Goal: Register for event/course

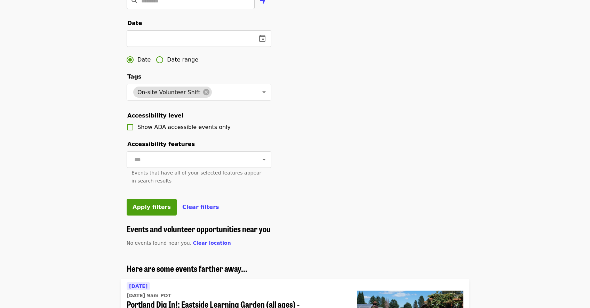
scroll to position [209, 0]
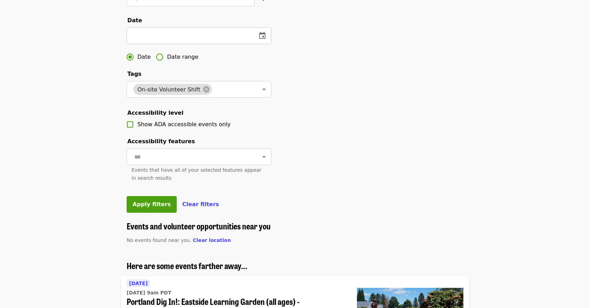
click at [262, 39] on icon "change date" at bounding box center [262, 35] width 6 height 7
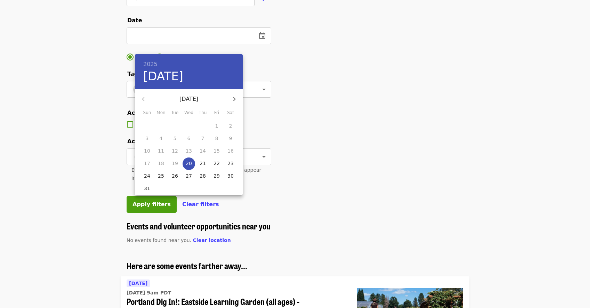
click at [356, 123] on div at bounding box center [297, 154] width 595 height 308
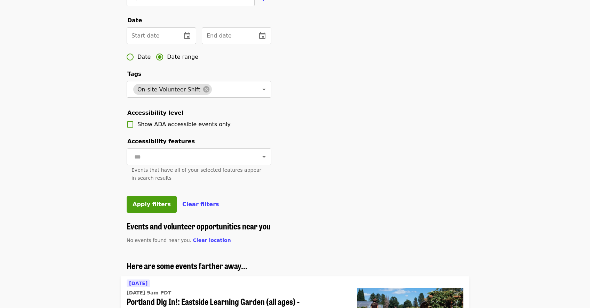
click at [162, 43] on input "text" at bounding box center [151, 35] width 49 height 17
click at [184, 40] on icon "change date" at bounding box center [187, 36] width 8 height 8
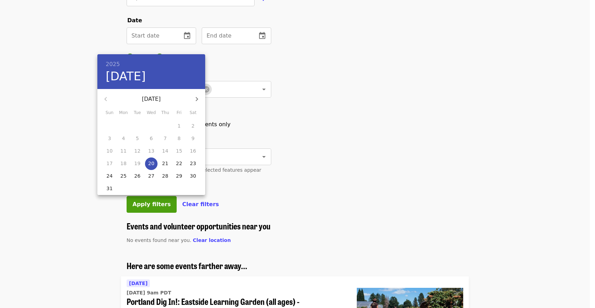
click at [164, 160] on p "21" at bounding box center [165, 163] width 6 height 7
type input "**********"
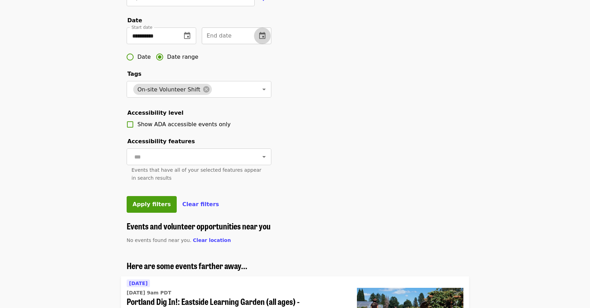
click at [262, 40] on icon "change date" at bounding box center [262, 36] width 8 height 8
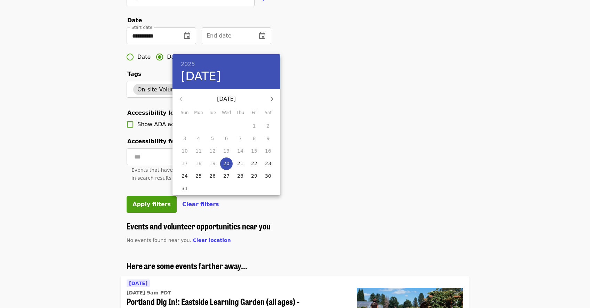
click at [272, 98] on icon "button" at bounding box center [272, 99] width 2 height 4
click at [272, 98] on icon "button" at bounding box center [272, 99] width 8 height 8
click at [227, 176] on p "31" at bounding box center [226, 176] width 6 height 7
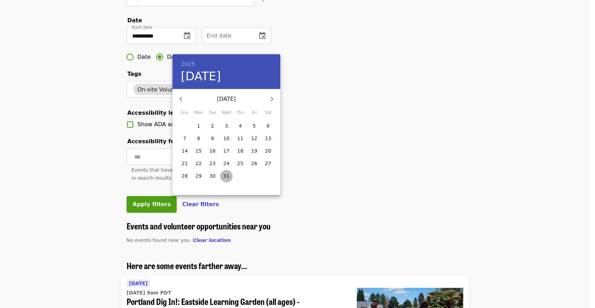
type input "**********"
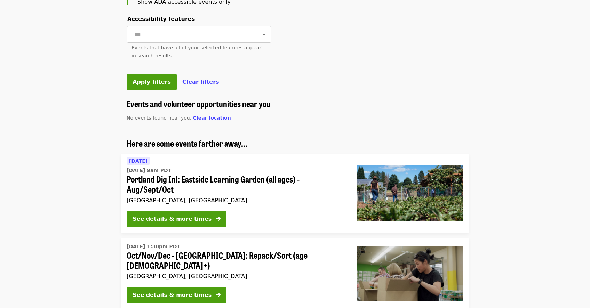
scroll to position [348, 0]
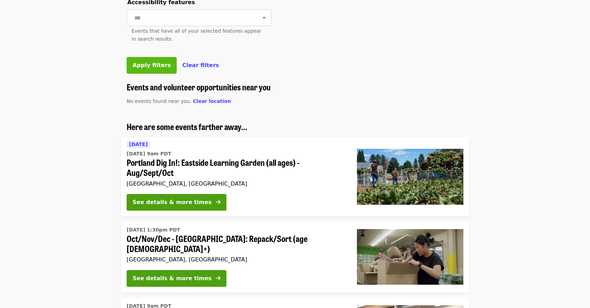
click at [152, 74] on button "Apply filters" at bounding box center [152, 65] width 50 height 17
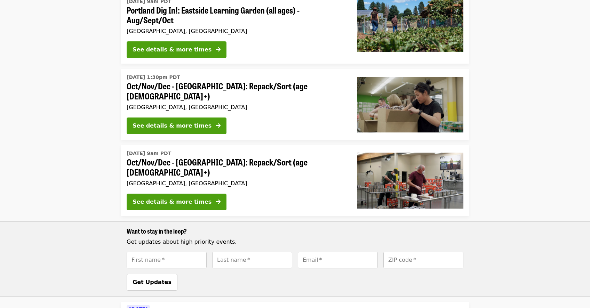
scroll to position [139, 0]
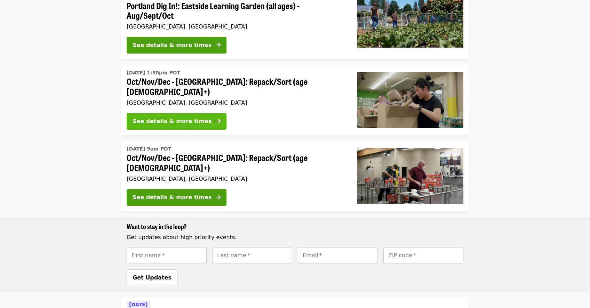
click at [167, 118] on div "See details & more times" at bounding box center [172, 121] width 79 height 8
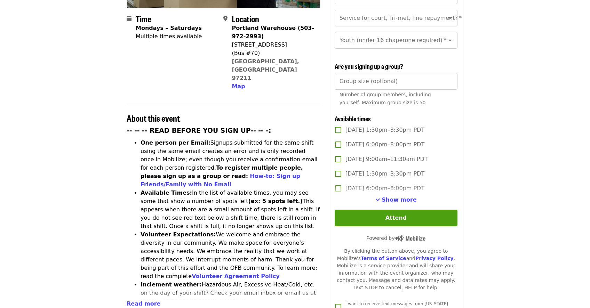
scroll to position [174, 0]
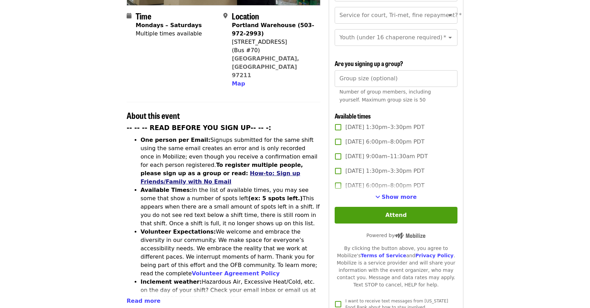
click at [203, 170] on link "How-to: Sign up Friends/Family with No Email" at bounding box center [221, 177] width 160 height 15
click at [391, 194] on span "Show more" at bounding box center [399, 197] width 35 height 7
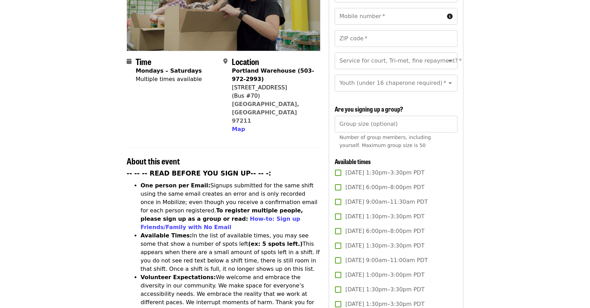
scroll to position [104, 0]
